Goal: Communication & Community: Answer question/provide support

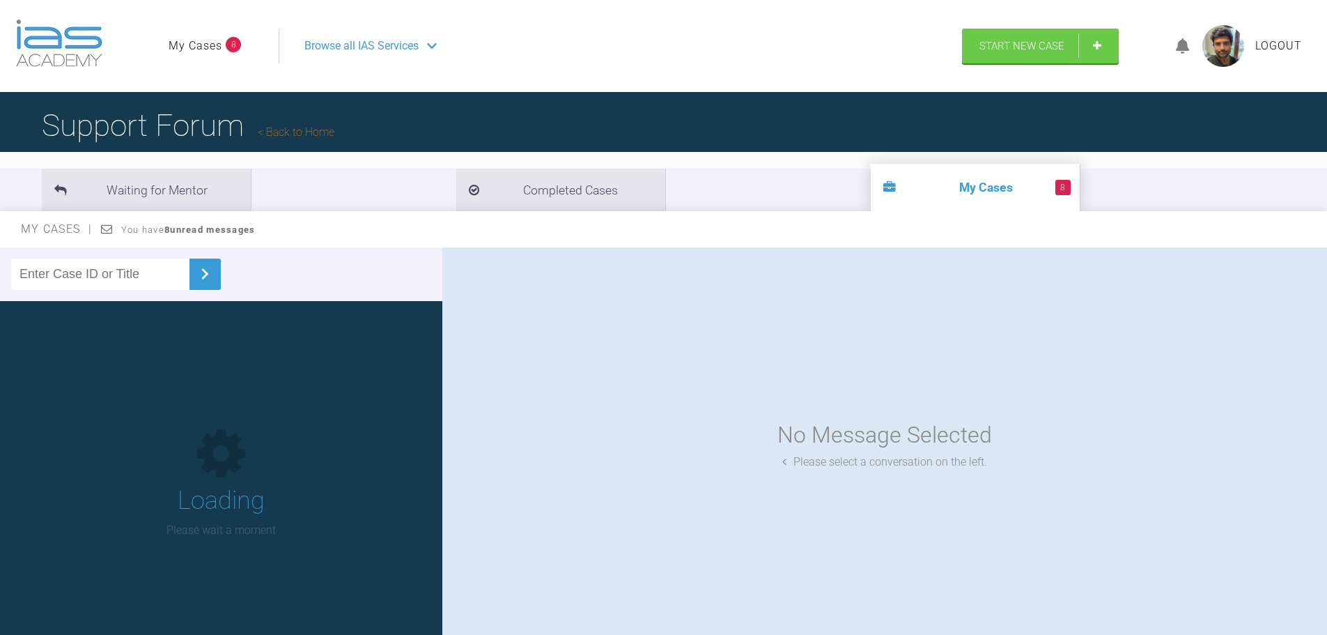
scroll to position [145, 0]
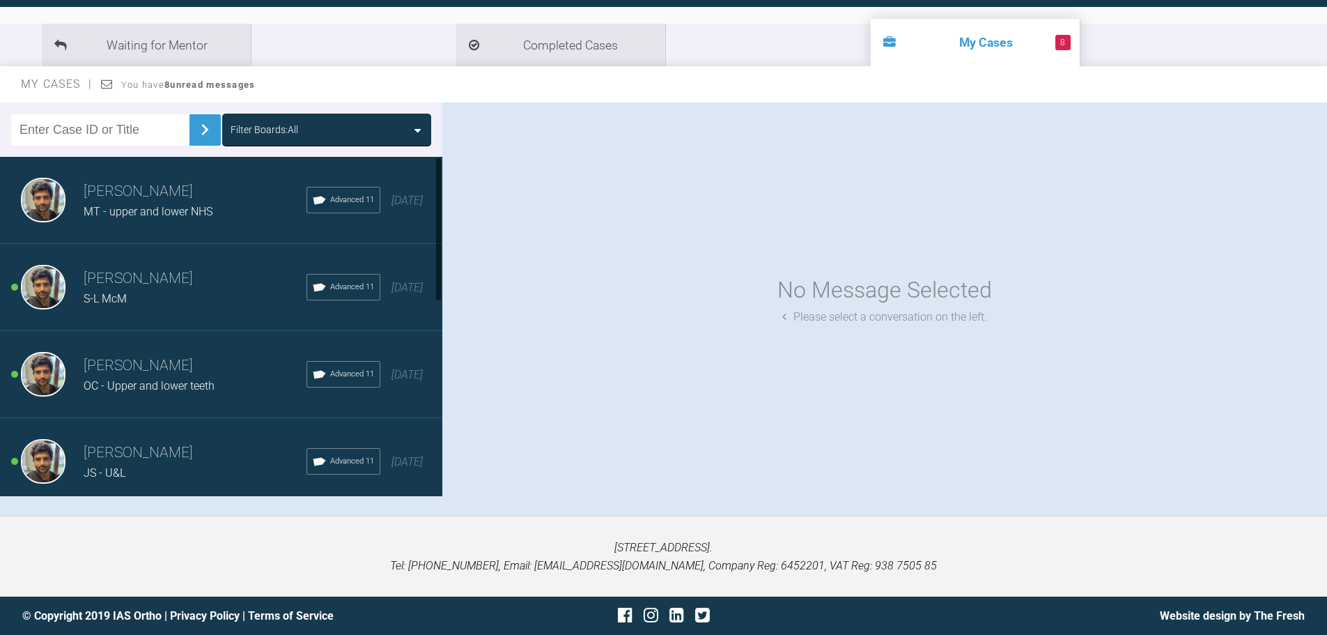
click at [171, 214] on span "MT - upper and lower NHS" at bounding box center [148, 211] width 129 height 13
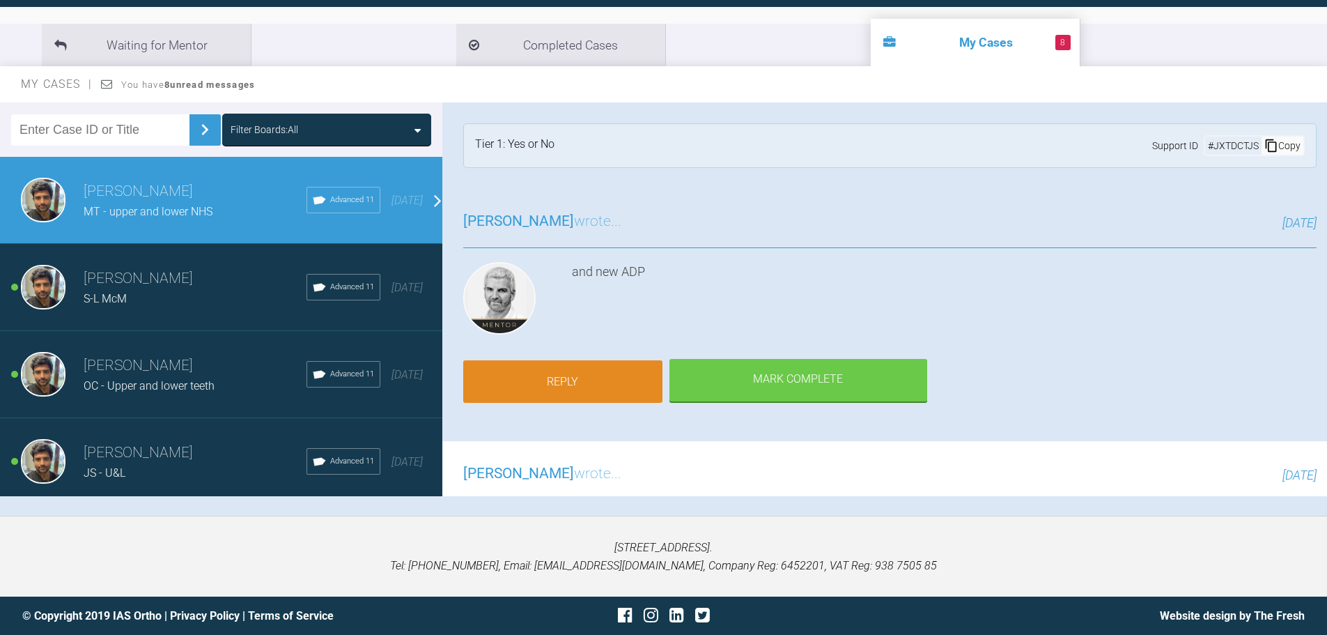
click at [596, 371] on link "Reply" at bounding box center [562, 381] width 199 height 43
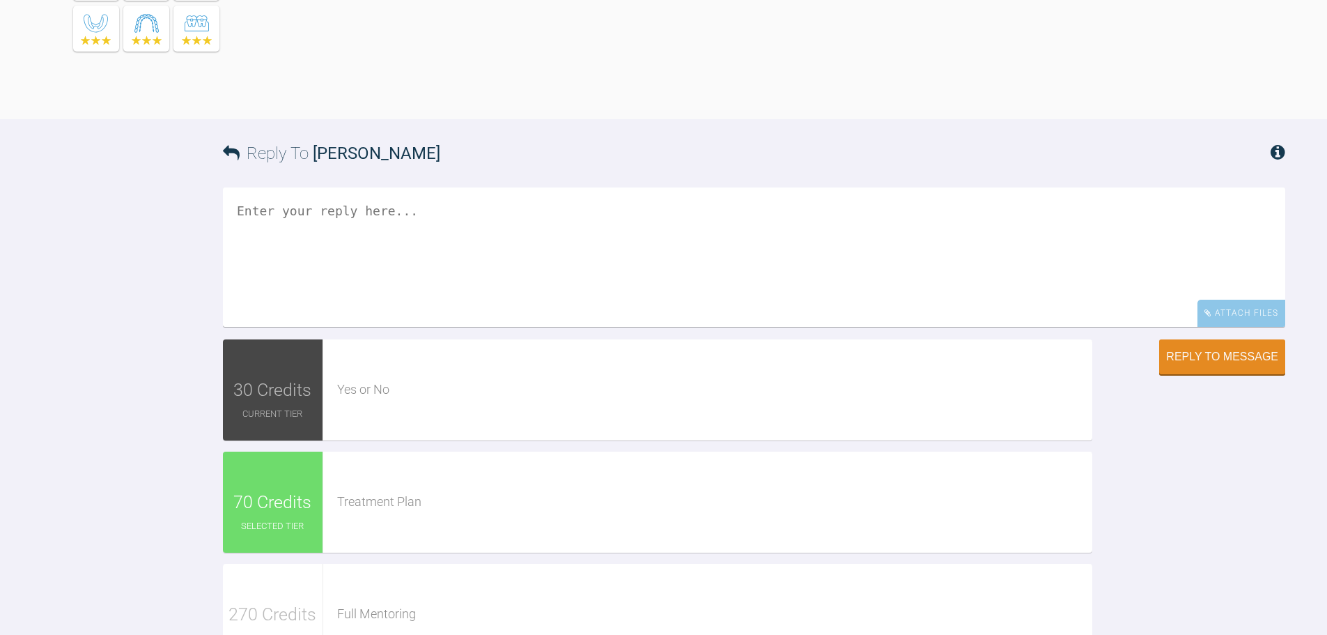
scroll to position [2102, 0]
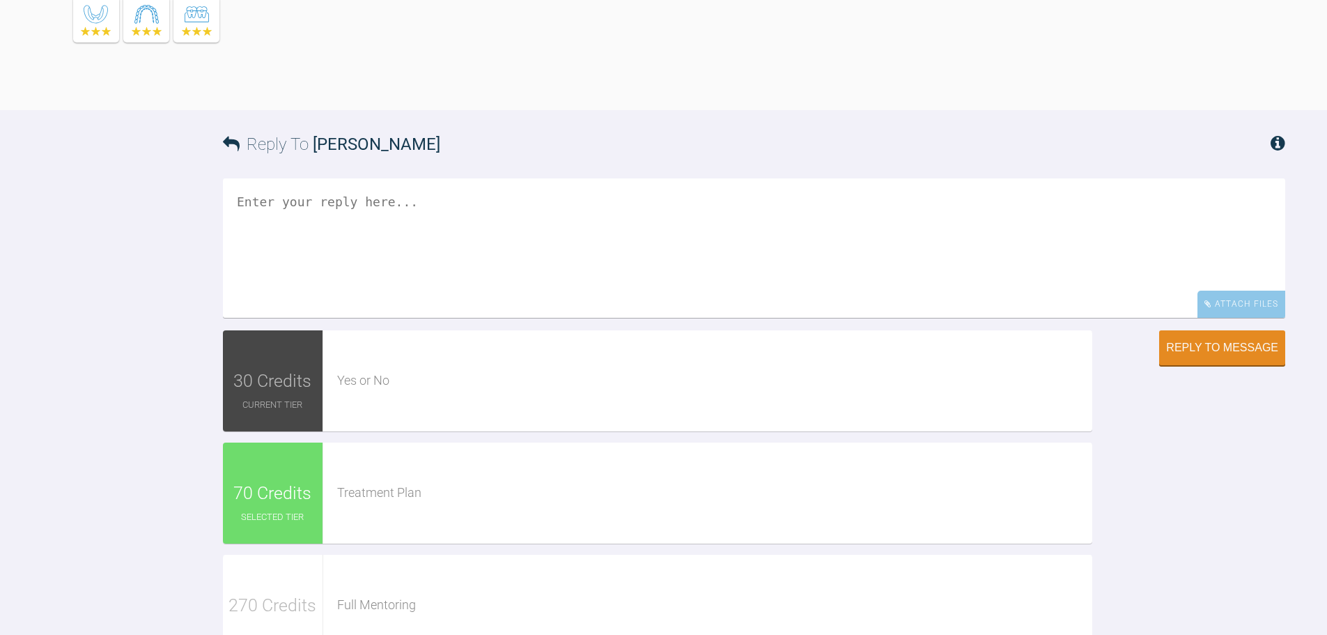
click at [529, 178] on textarea at bounding box center [754, 247] width 1062 height 139
type textarea "Hi [PERSON_NAME], Please see attached new ADP and SpaceWize - shows 3.5mm excess"
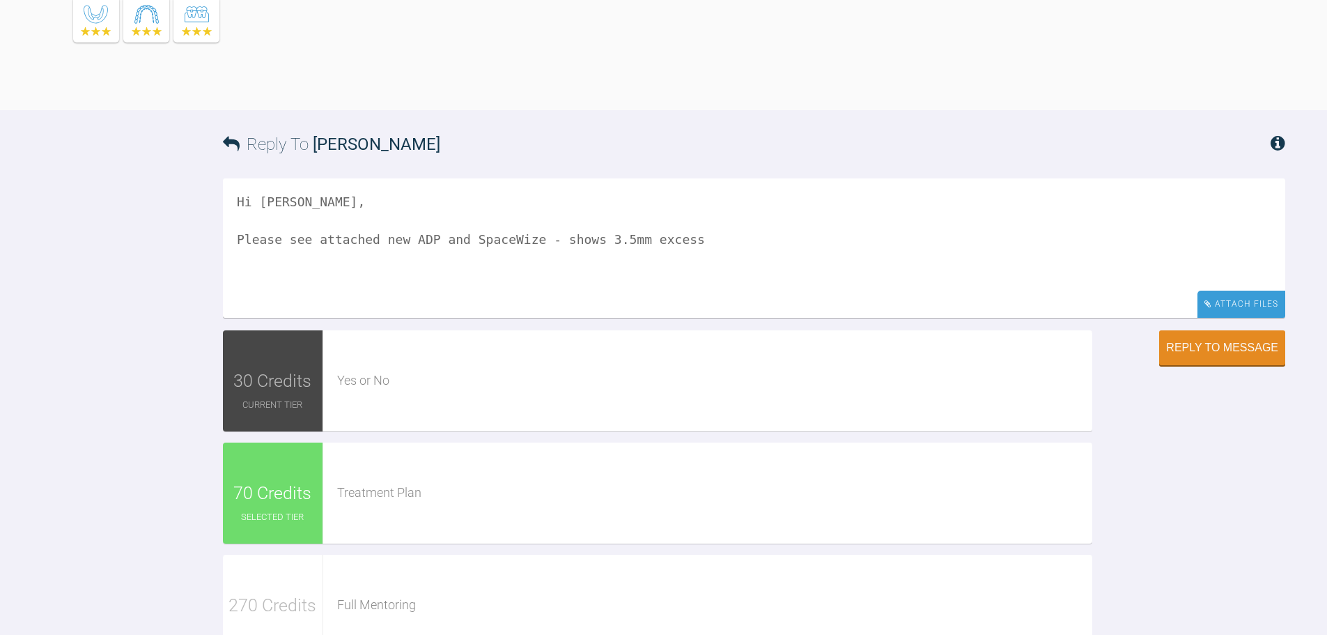
click at [1227, 290] on div "Attach Files" at bounding box center [1241, 303] width 88 height 27
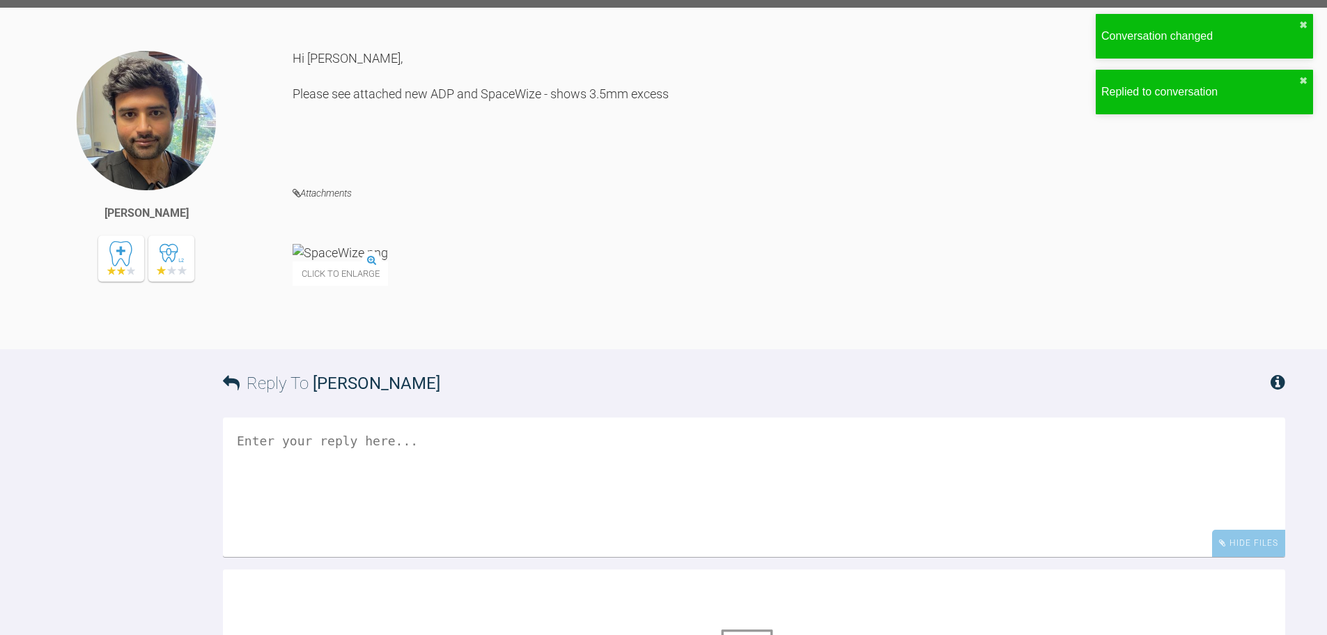
scroll to position [2295, 0]
